Goal: Find specific page/section: Find specific page/section

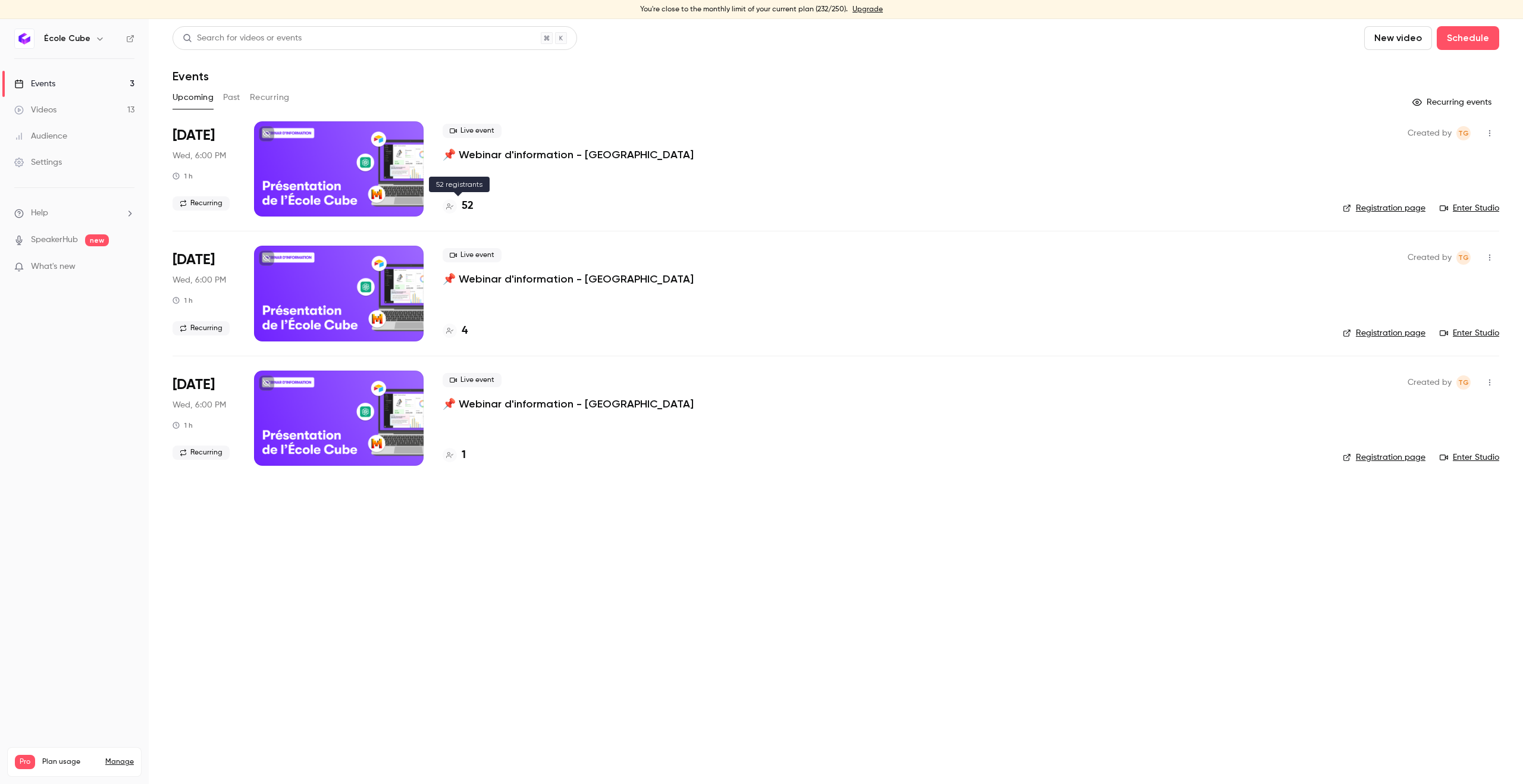
click at [466, 207] on h4 "52" at bounding box center [468, 206] width 12 height 16
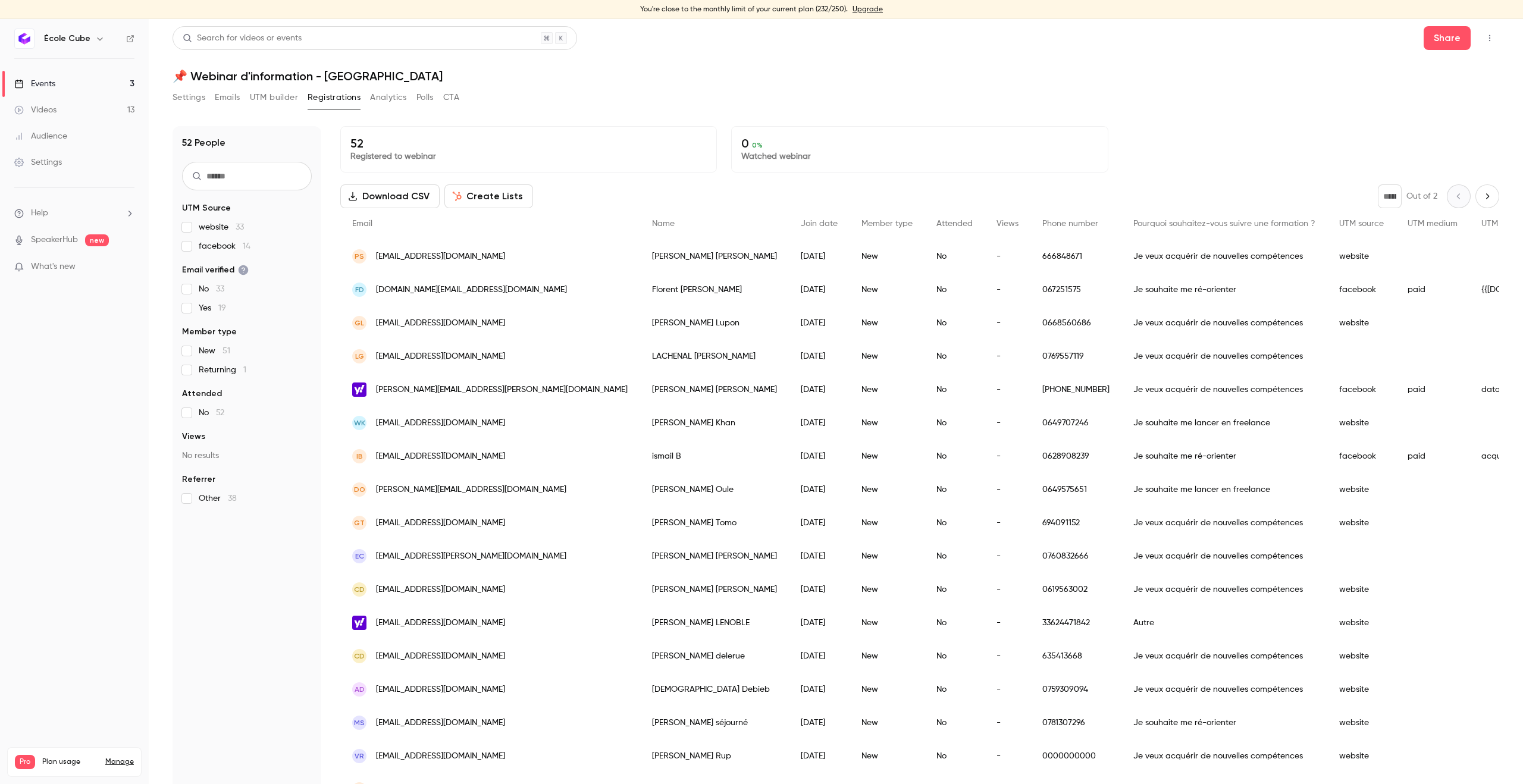
click at [1045, 124] on div "52 People UTM Source website 33 facebook 14 Email verified No 33 Yes 19 Member …" at bounding box center [836, 451] width 1327 height 679
click at [130, 757] on link "Manage" at bounding box center [120, 761] width 29 height 9
